Goal: Task Accomplishment & Management: Manage account settings

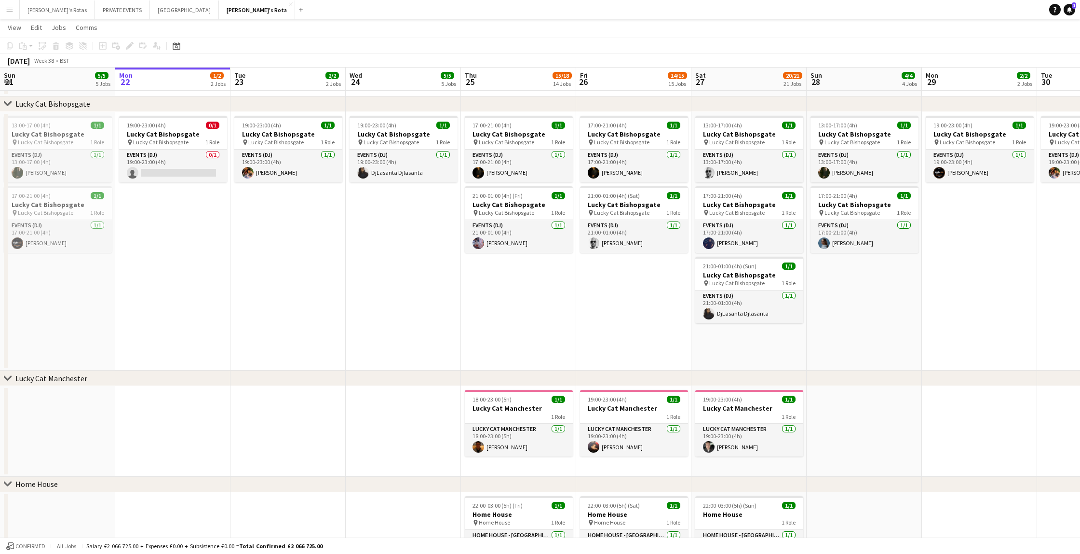
scroll to position [0, 232]
click at [184, 174] on app-card-role "Events (DJ) 0/1 19:00-23:00 (4h) single-neutral-actions" at bounding box center [172, 166] width 108 height 33
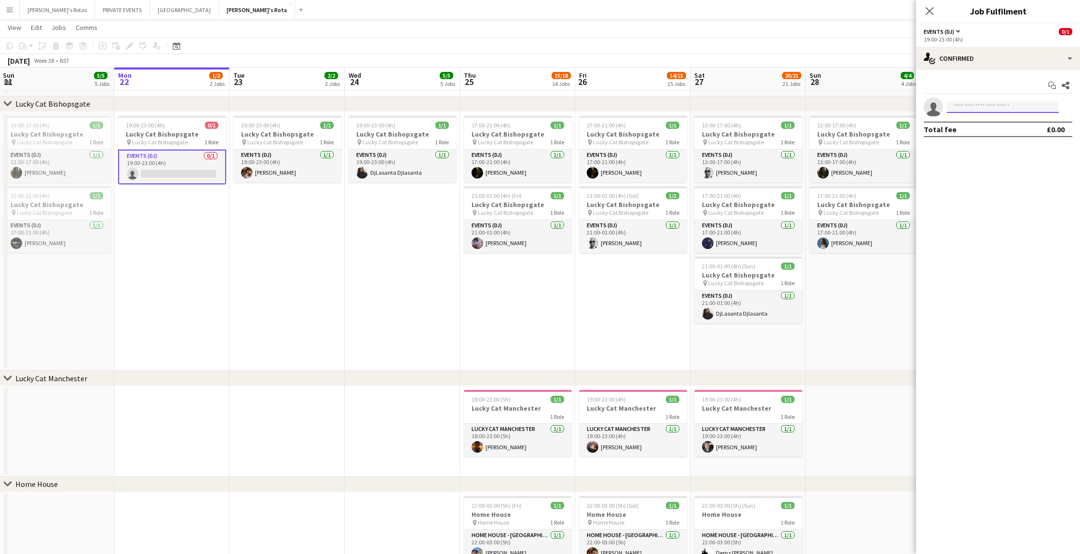
click at [984, 107] on input at bounding box center [1003, 107] width 112 height 12
type input "******"
click at [977, 121] on span "[PERSON_NAME]" at bounding box center [982, 121] width 55 height 8
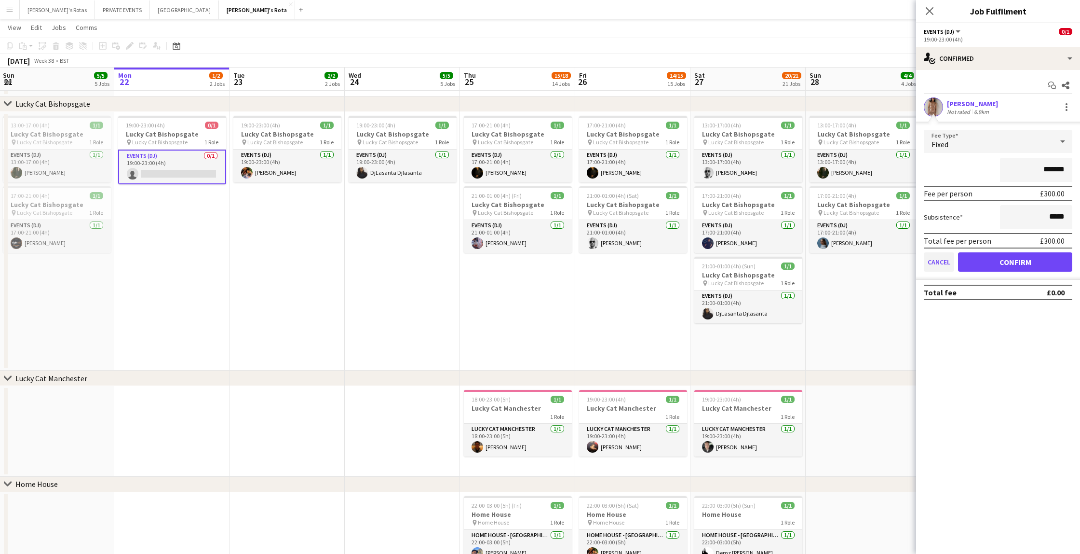
click at [936, 263] on button "Cancel" at bounding box center [939, 261] width 30 height 19
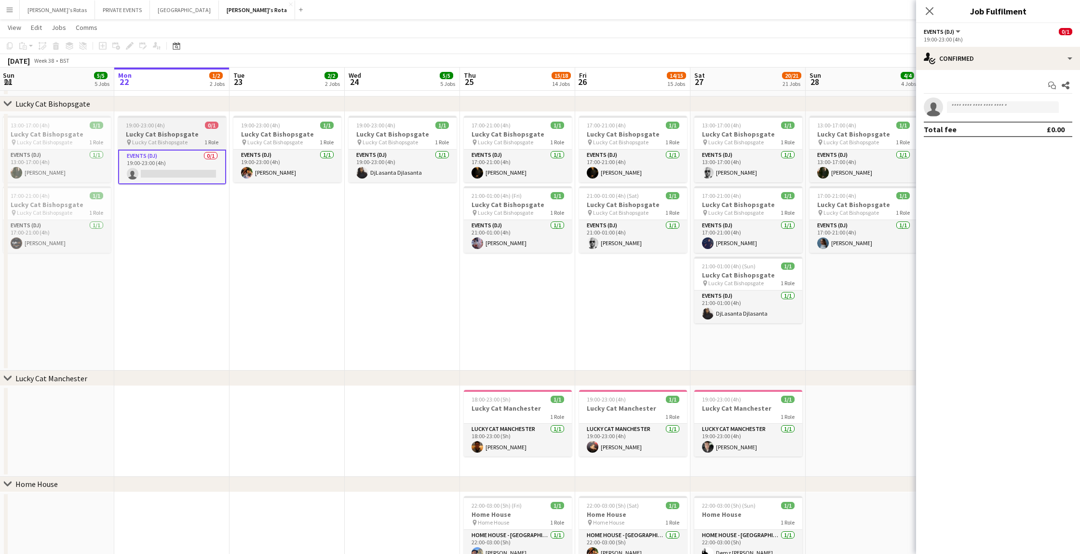
click at [164, 125] on div "19:00-23:00 (4h) 0/1" at bounding box center [172, 125] width 108 height 7
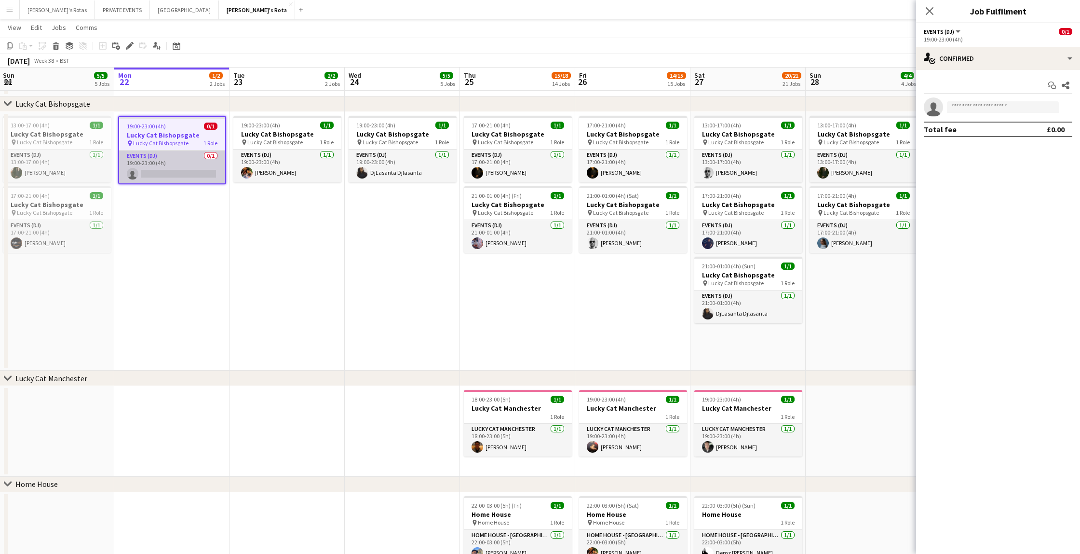
click at [178, 174] on app-card-role "Events (DJ) 0/1 19:00-23:00 (4h) single-neutral-actions" at bounding box center [172, 166] width 106 height 33
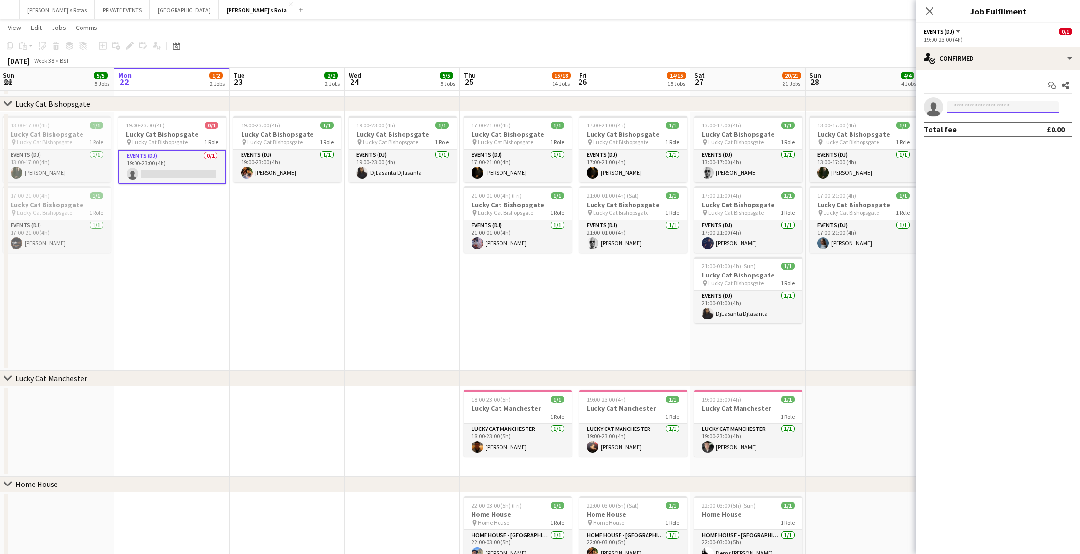
click at [967, 109] on input at bounding box center [1003, 107] width 112 height 12
type input "***"
click at [972, 124] on span "[PERSON_NAME]" at bounding box center [982, 121] width 55 height 8
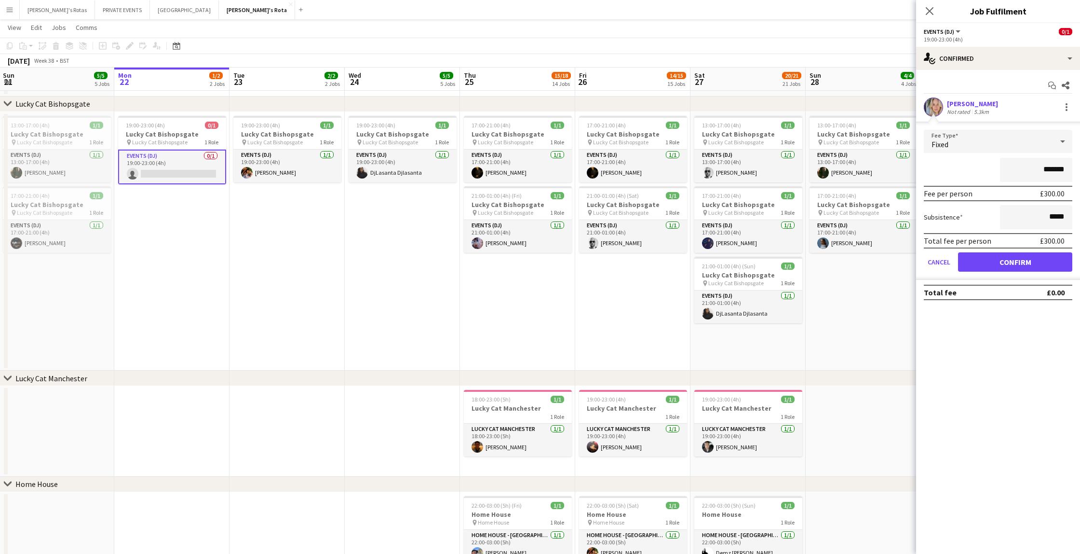
click at [1022, 263] on button "Confirm" at bounding box center [1015, 261] width 114 height 19
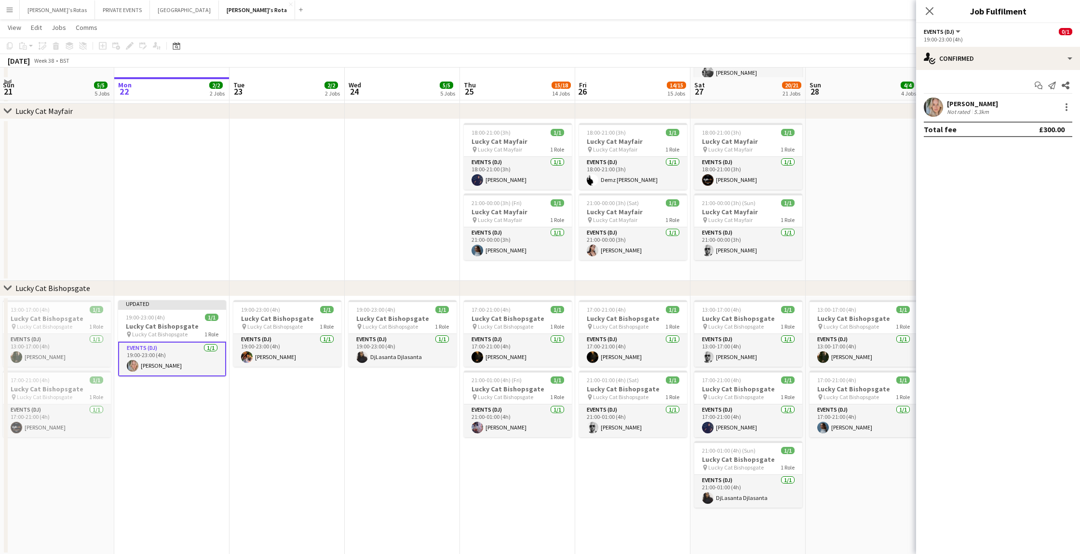
scroll to position [431, 0]
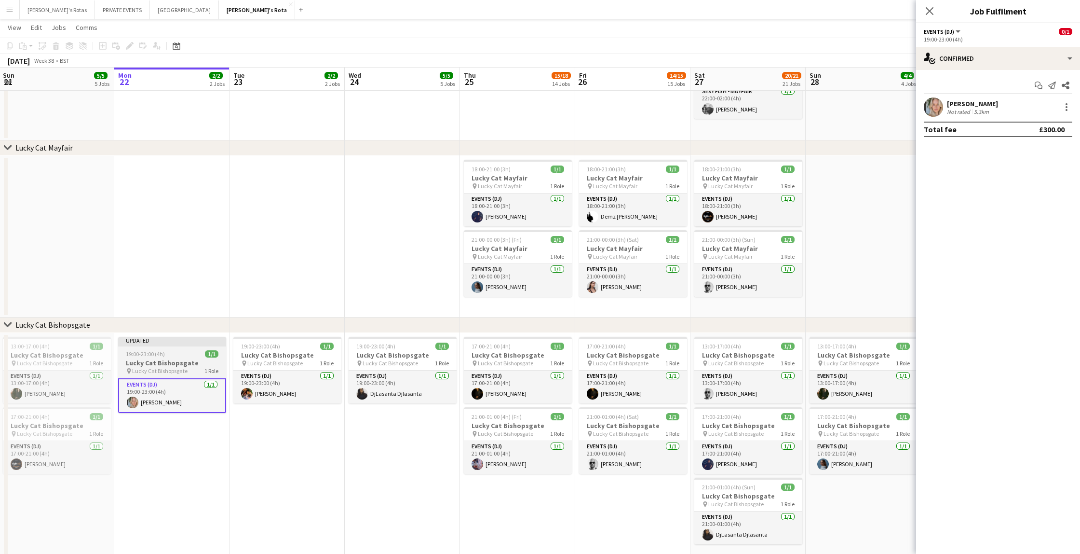
click at [155, 351] on span "19:00-23:00 (4h)" at bounding box center [145, 353] width 39 height 7
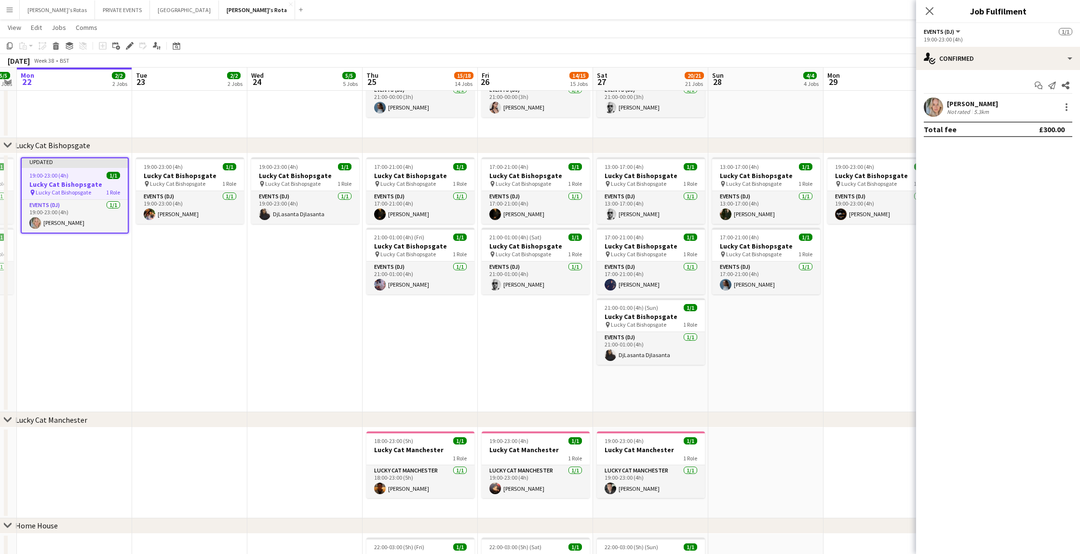
scroll to position [610, 0]
click at [930, 8] on icon "Close pop-in" at bounding box center [929, 10] width 9 height 9
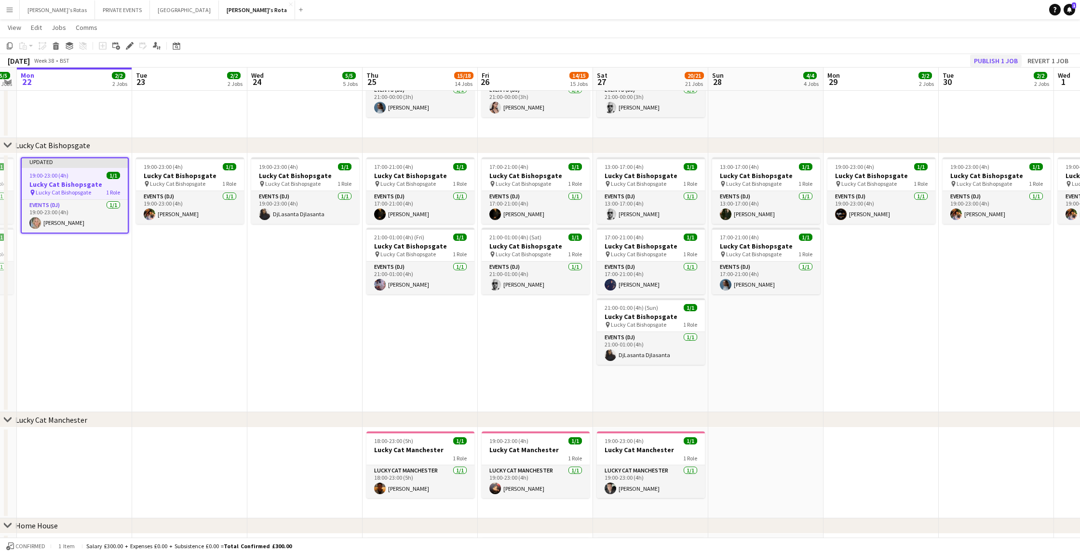
click at [998, 59] on button "Publish 1 job" at bounding box center [997, 61] width 52 height 13
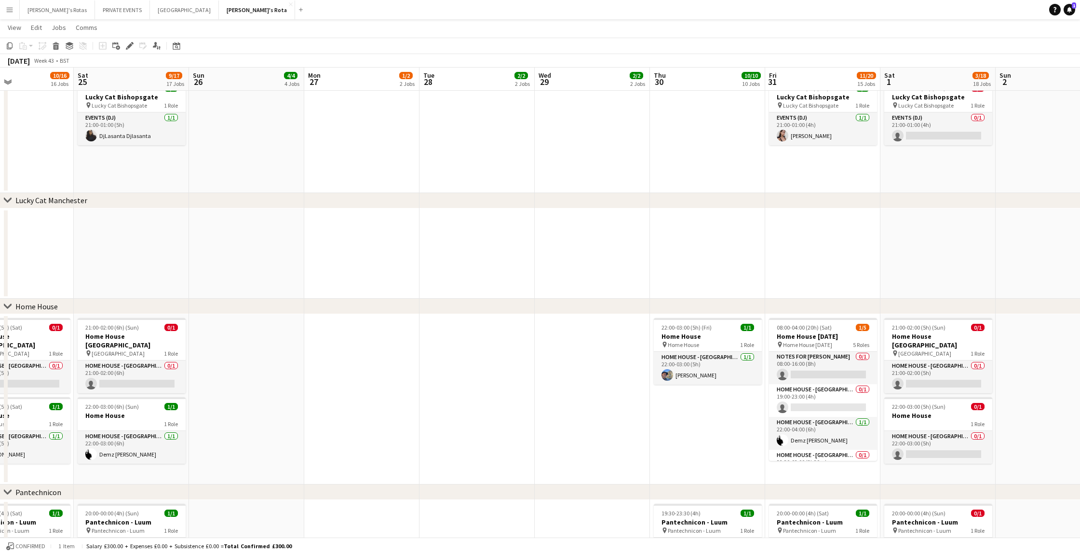
scroll to position [0, 251]
